Goal: Task Accomplishment & Management: Use online tool/utility

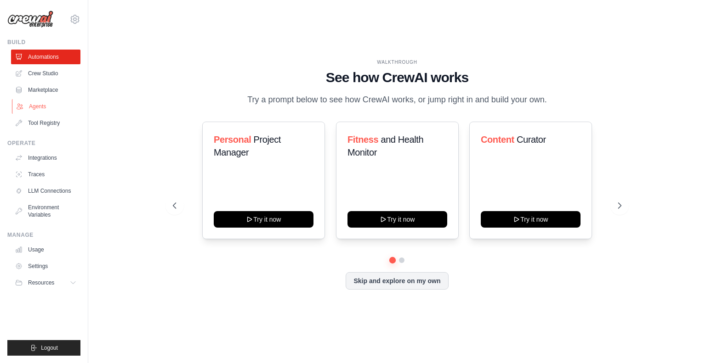
click at [42, 108] on link "Agents" at bounding box center [46, 106] width 69 height 15
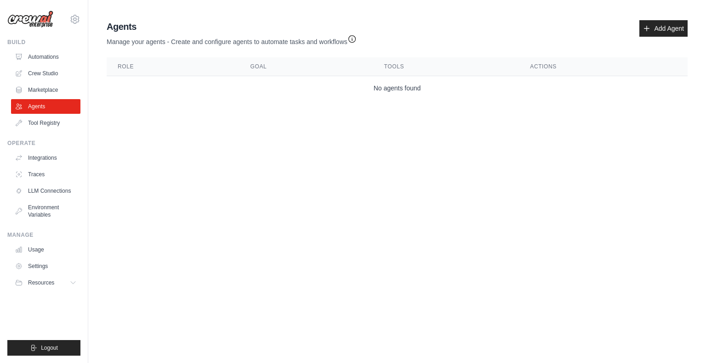
click at [352, 38] on icon "button" at bounding box center [351, 38] width 9 height 9
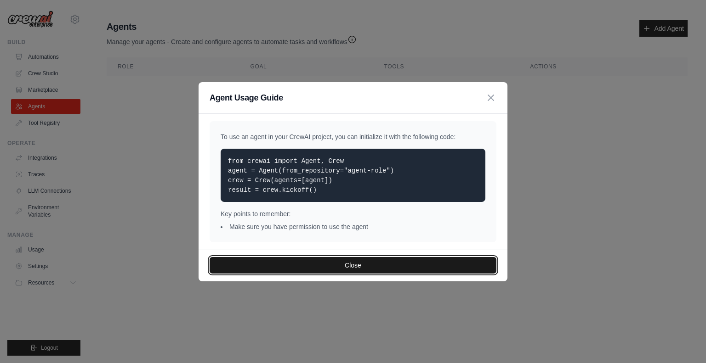
click at [357, 265] on button "Close" at bounding box center [353, 265] width 287 height 17
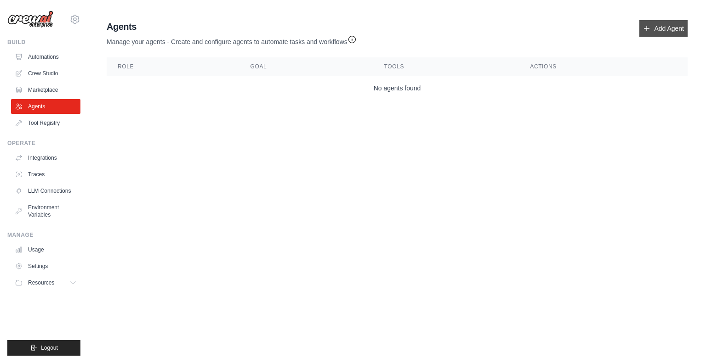
click at [656, 27] on link "Add Agent" at bounding box center [663, 28] width 48 height 17
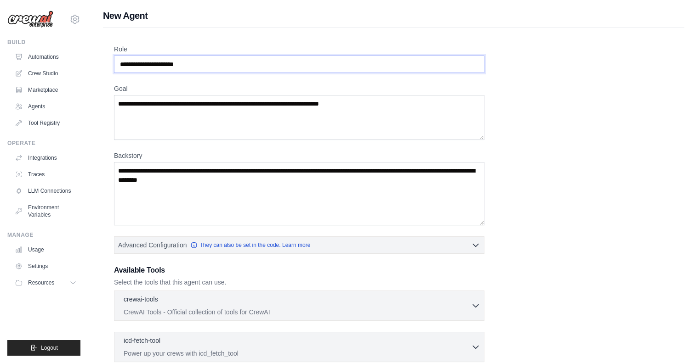
drag, startPoint x: 211, startPoint y: 62, endPoint x: 109, endPoint y: 57, distance: 102.1
click at [109, 57] on div "Role Goal [GEOGRAPHIC_DATA] Advanced Configuration They can also be set in the …" at bounding box center [393, 276] width 581 height 497
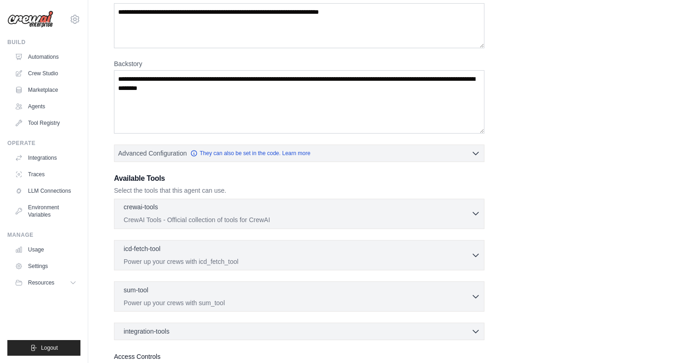
click at [472, 216] on icon "button" at bounding box center [475, 213] width 9 height 9
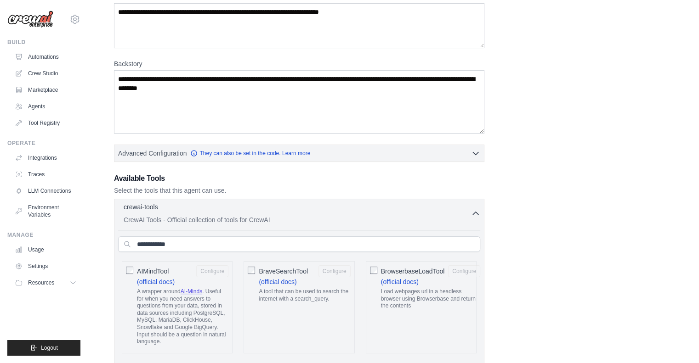
click at [472, 216] on icon "button" at bounding box center [475, 213] width 9 height 9
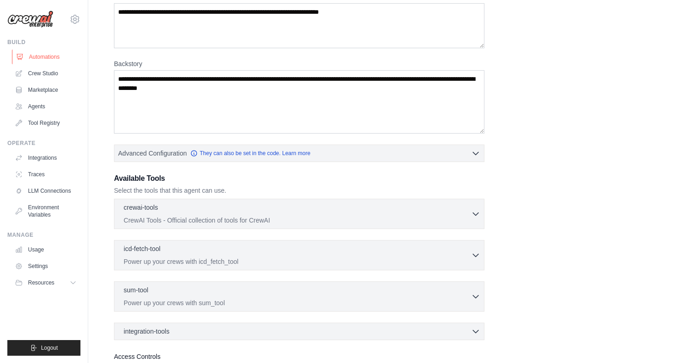
click at [45, 57] on link "Automations" at bounding box center [46, 57] width 69 height 15
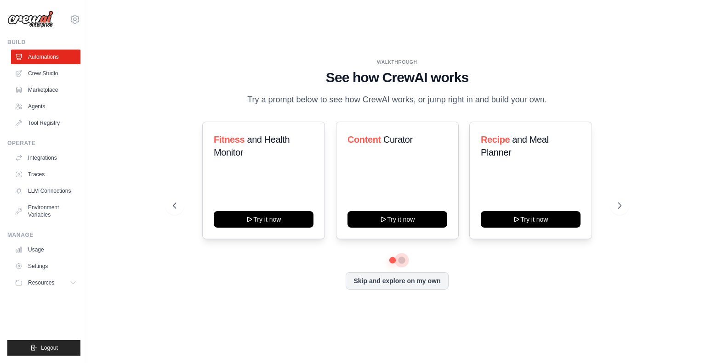
click at [401, 259] on button at bounding box center [401, 260] width 7 height 7
click at [620, 210] on icon at bounding box center [620, 205] width 9 height 9
click at [623, 205] on icon at bounding box center [620, 205] width 9 height 9
click at [621, 202] on icon at bounding box center [620, 205] width 9 height 9
click at [45, 88] on link "Marketplace" at bounding box center [46, 90] width 69 height 15
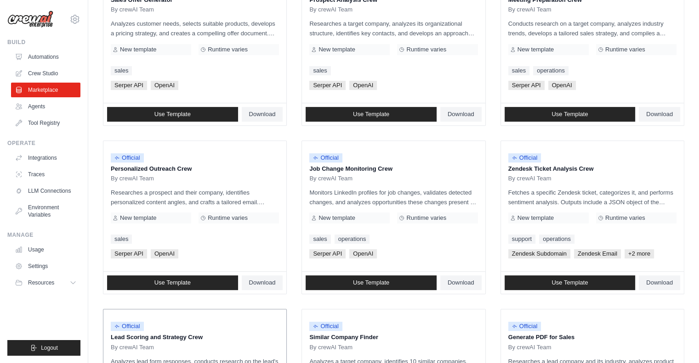
scroll to position [487, 0]
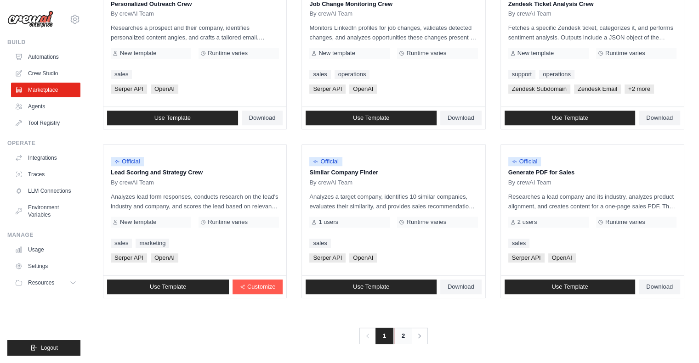
click at [401, 336] on link "2" at bounding box center [403, 336] width 18 height 17
